Goal: Information Seeking & Learning: Learn about a topic

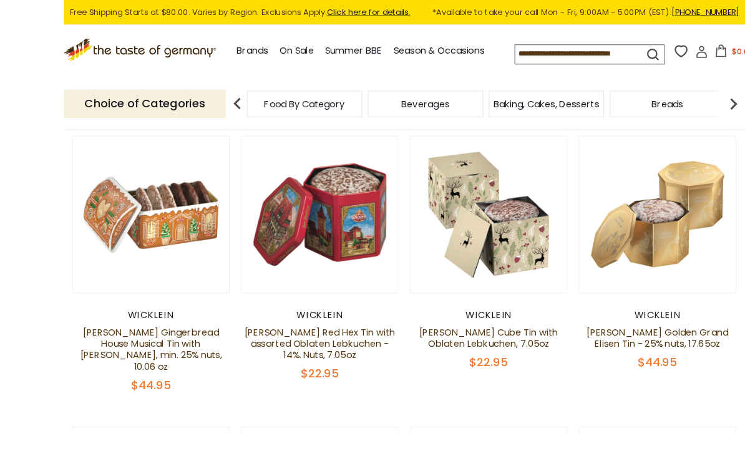
scroll to position [296, 0]
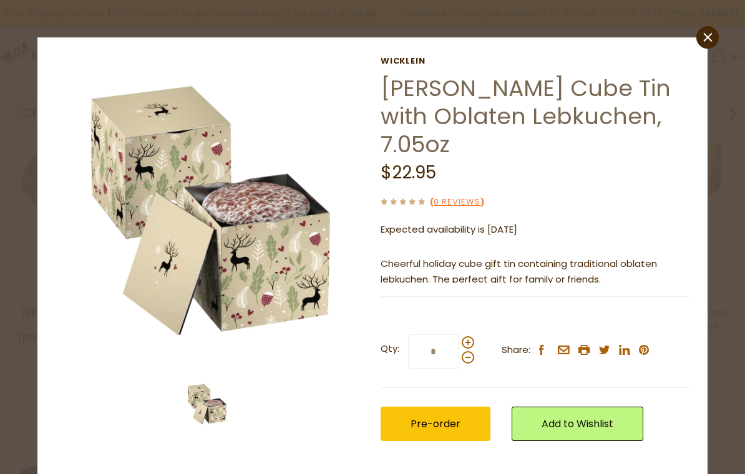
click at [709, 39] on icon at bounding box center [708, 36] width 9 height 9
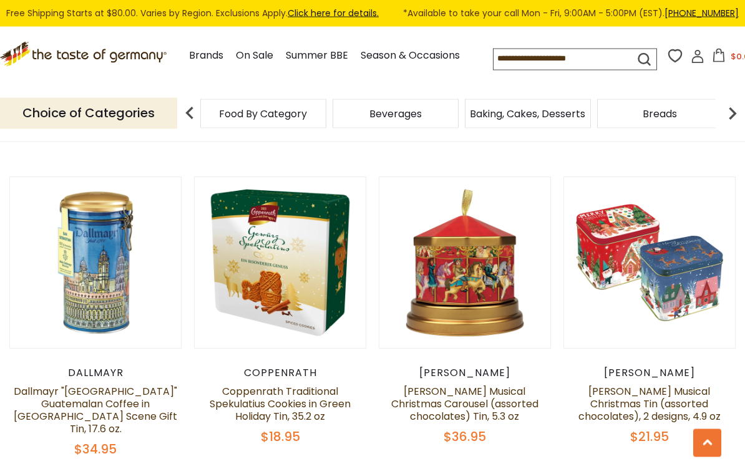
scroll to position [842, 0]
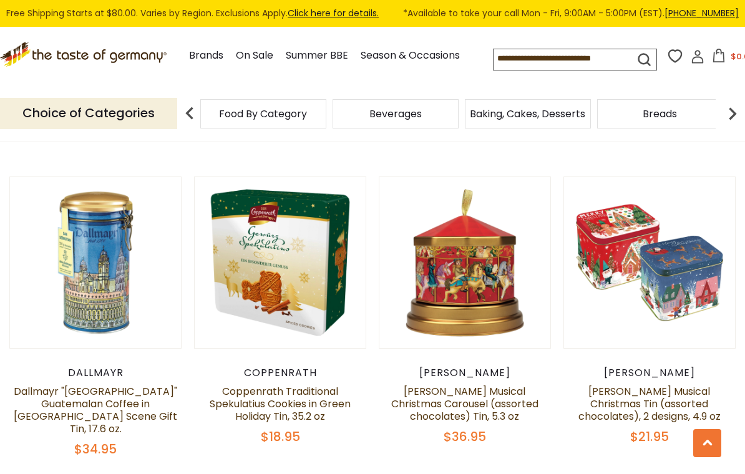
click at [667, 56] on button "Quick View" at bounding box center [649, 42] width 84 height 28
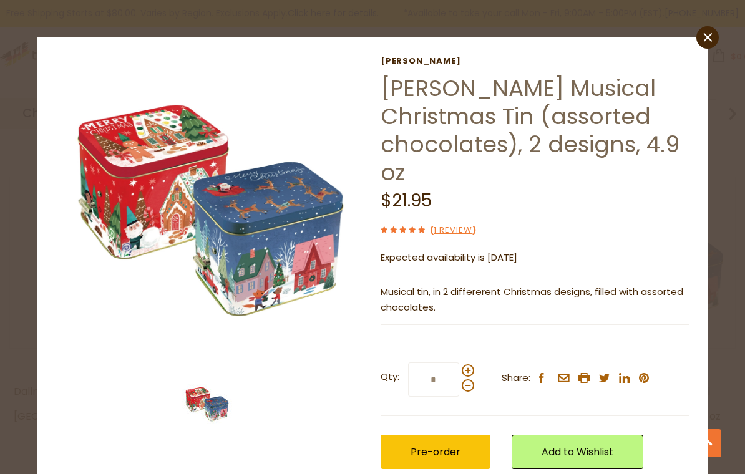
click at [710, 34] on icon "close" at bounding box center [707, 36] width 9 height 9
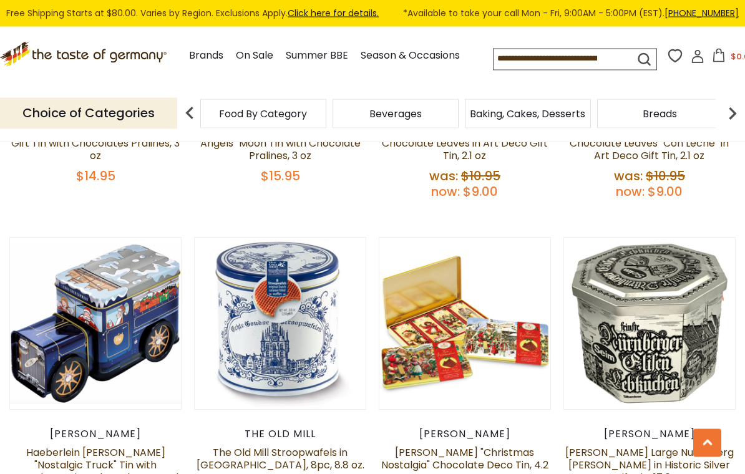
scroll to position [2034, 0]
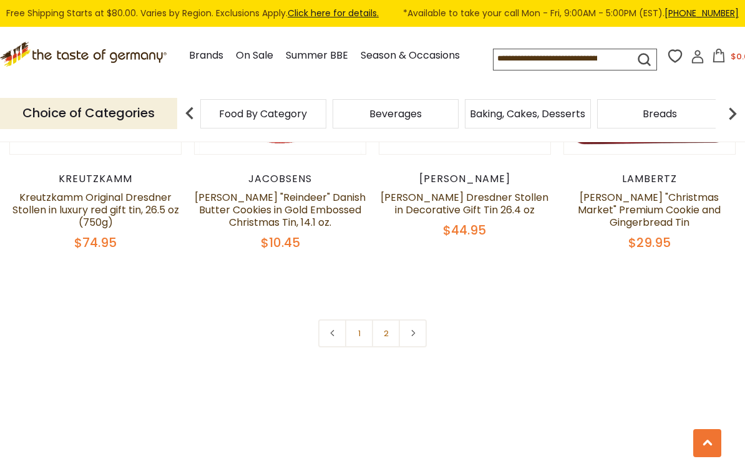
click at [420, 319] on link at bounding box center [413, 333] width 28 height 28
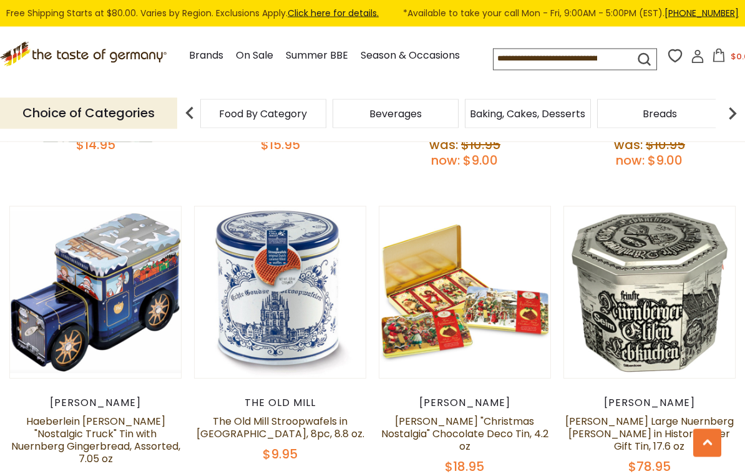
scroll to position [2064, 0]
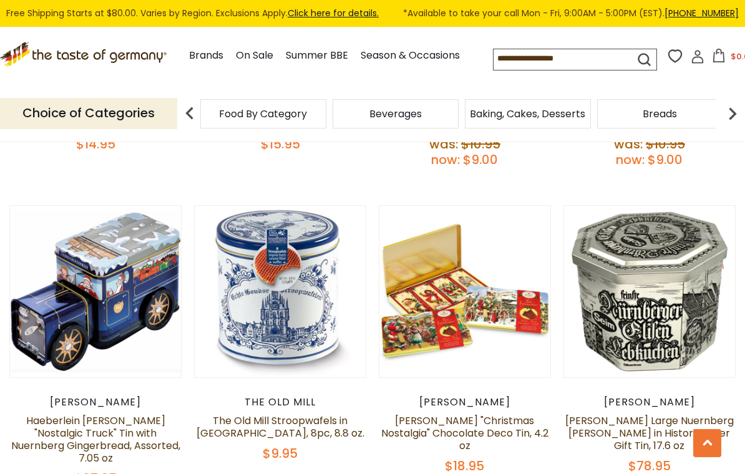
click at [113, 414] on link "Haeberlein [PERSON_NAME] "Nostalgic Truck" Tin with Nuernberg Gingerbread, Asso…" at bounding box center [95, 440] width 169 height 52
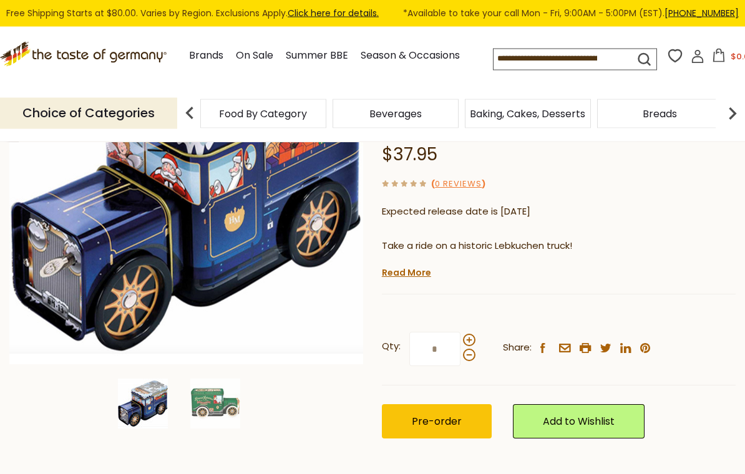
scroll to position [243, 0]
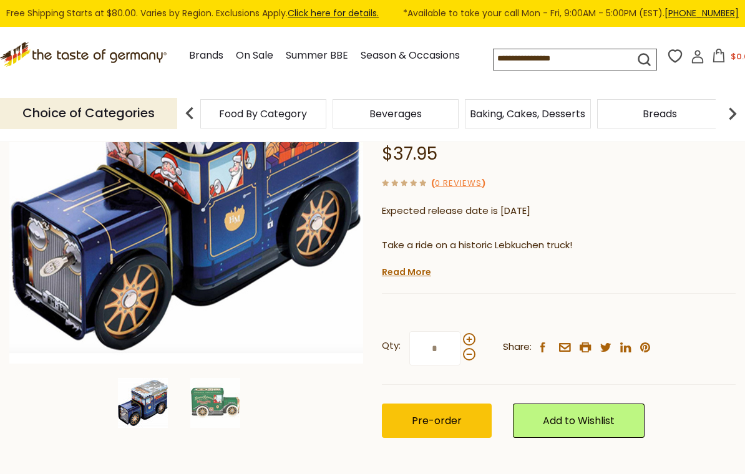
click at [225, 393] on img at bounding box center [215, 403] width 50 height 50
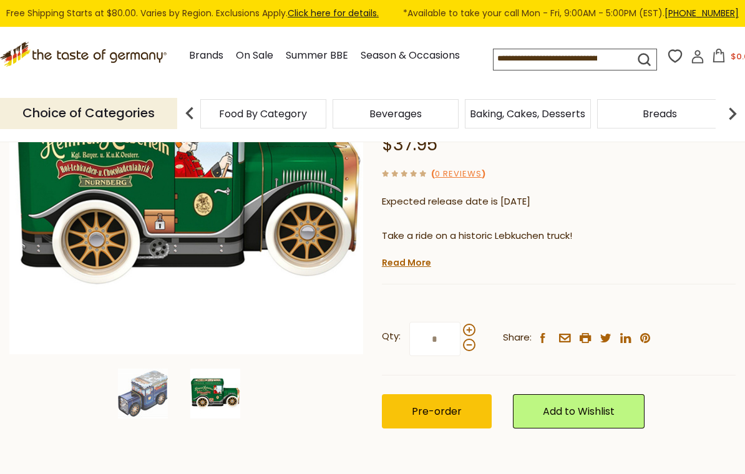
scroll to position [255, 0]
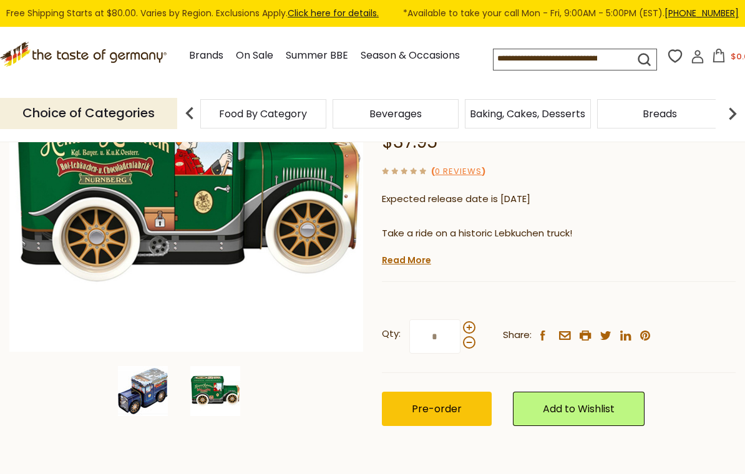
click at [162, 372] on img at bounding box center [143, 391] width 50 height 50
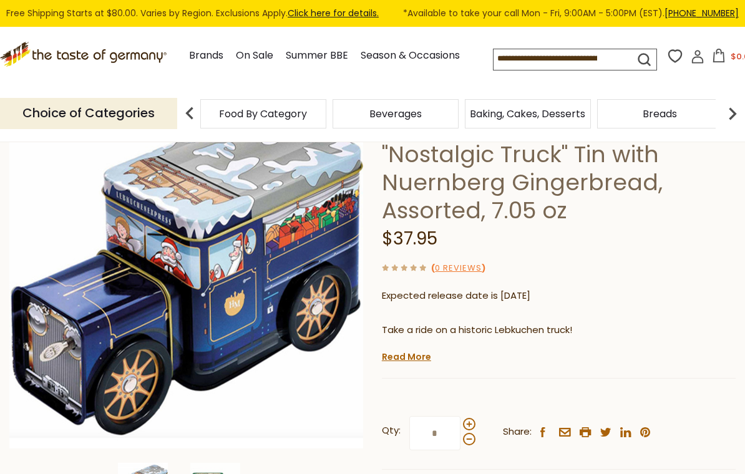
scroll to position [160, 0]
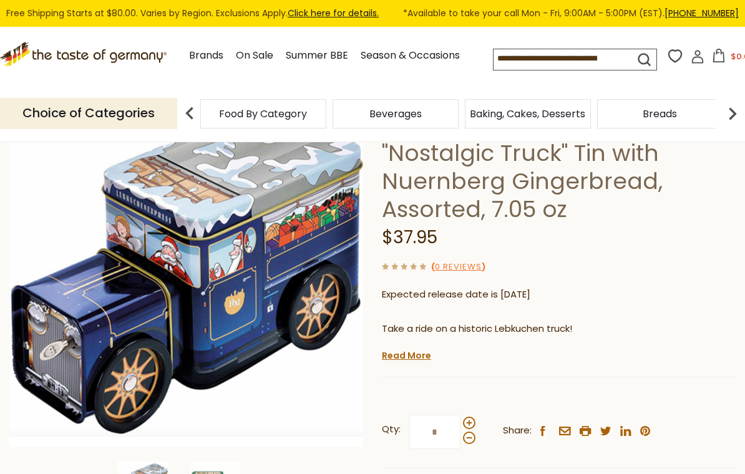
click at [412, 349] on link "Read More" at bounding box center [406, 355] width 49 height 12
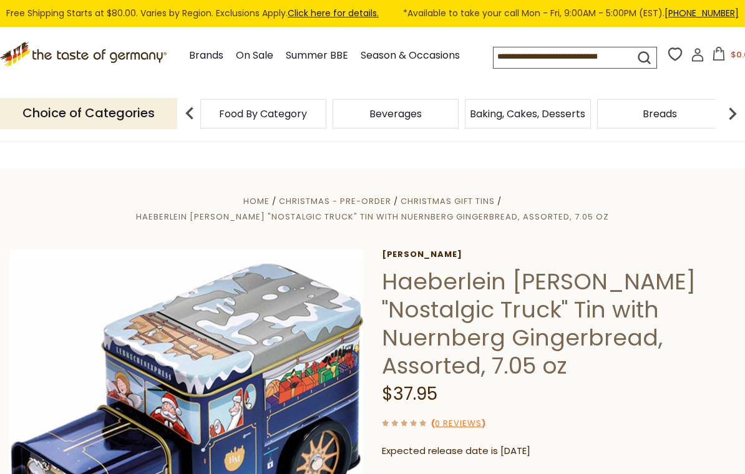
scroll to position [0, 0]
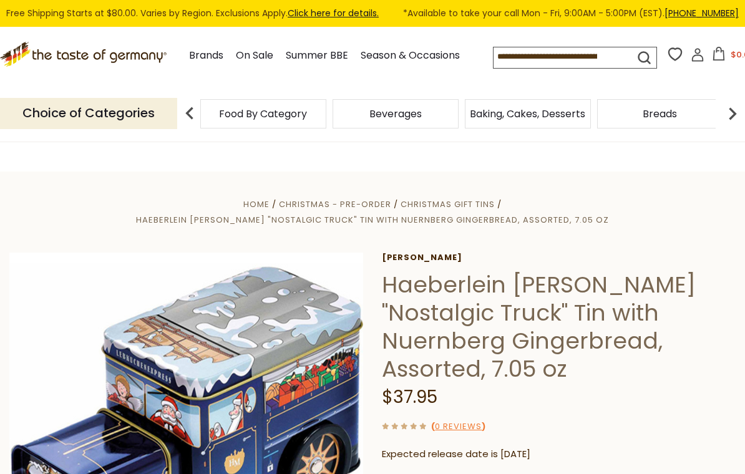
click at [401, 209] on span "Christmas Gift Tins" at bounding box center [448, 204] width 94 height 12
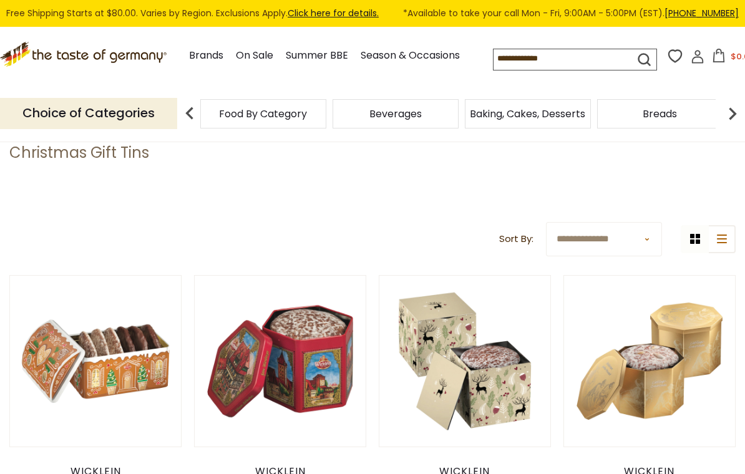
scroll to position [130, 0]
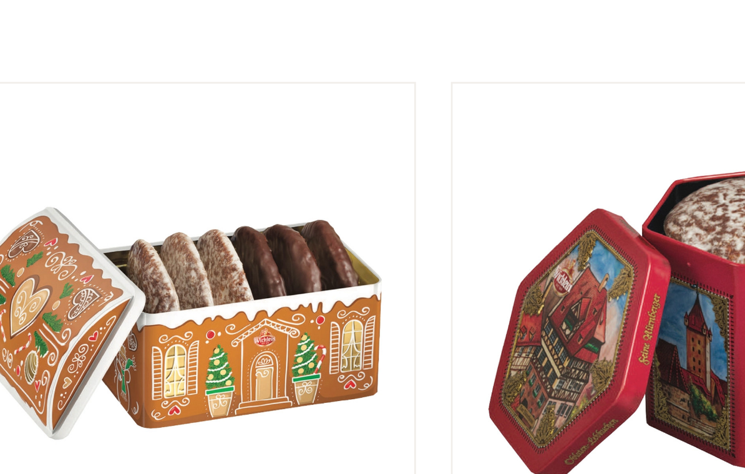
click at [94, 116] on button "Quick View" at bounding box center [96, 130] width 84 height 28
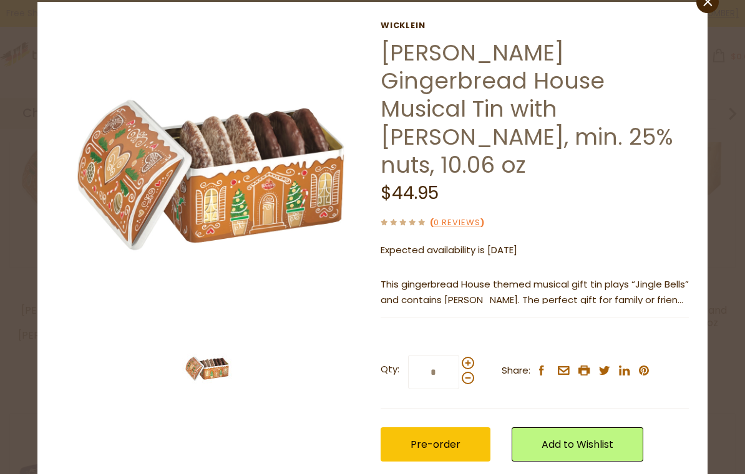
scroll to position [298, 0]
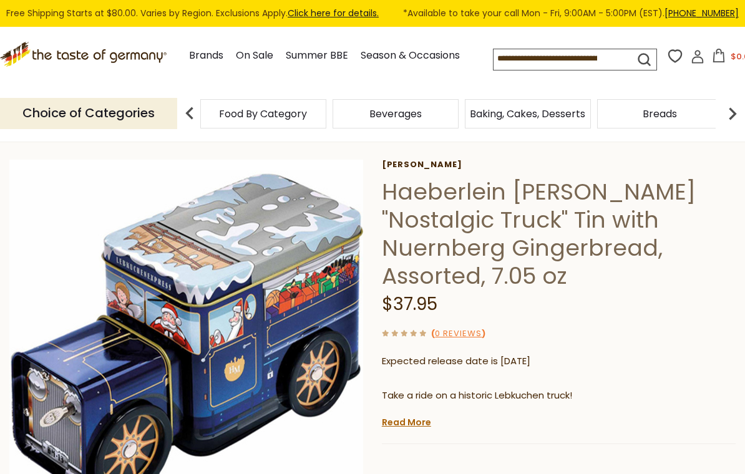
scroll to position [79, 0]
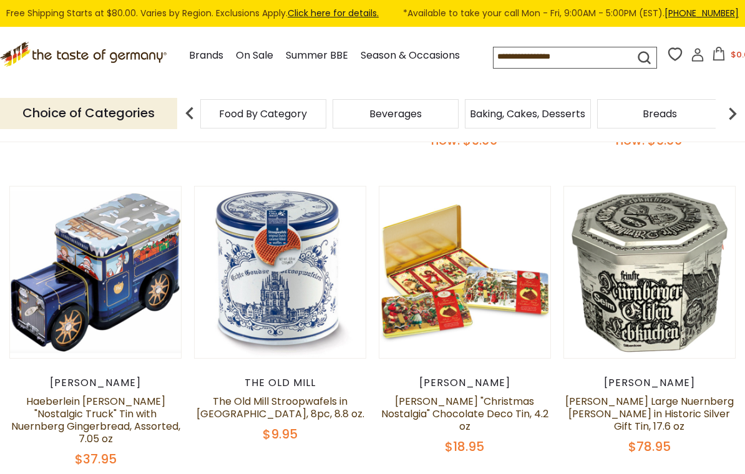
scroll to position [2931, 0]
